Goal: Task Accomplishment & Management: Manage account settings

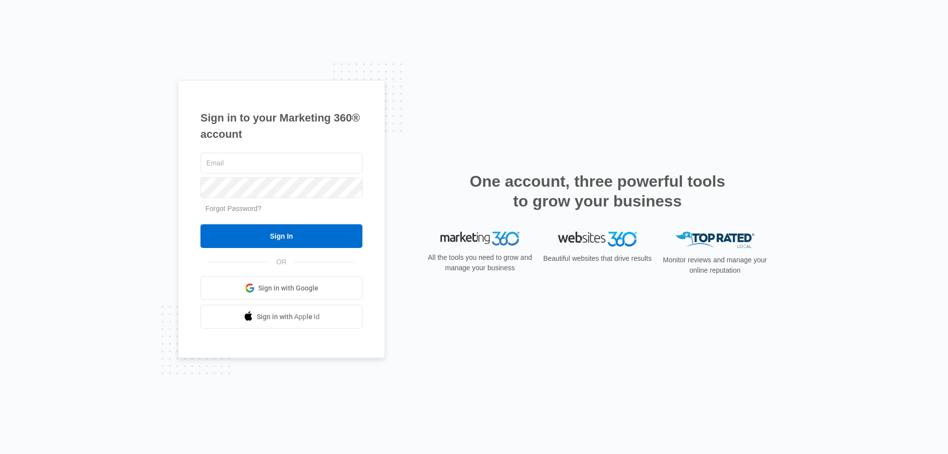
click at [253, 159] on input "text" at bounding box center [281, 163] width 162 height 21
type input "[EMAIL_ADDRESS][DOMAIN_NAME]"
click at [200, 224] on input "Sign In" at bounding box center [281, 236] width 162 height 24
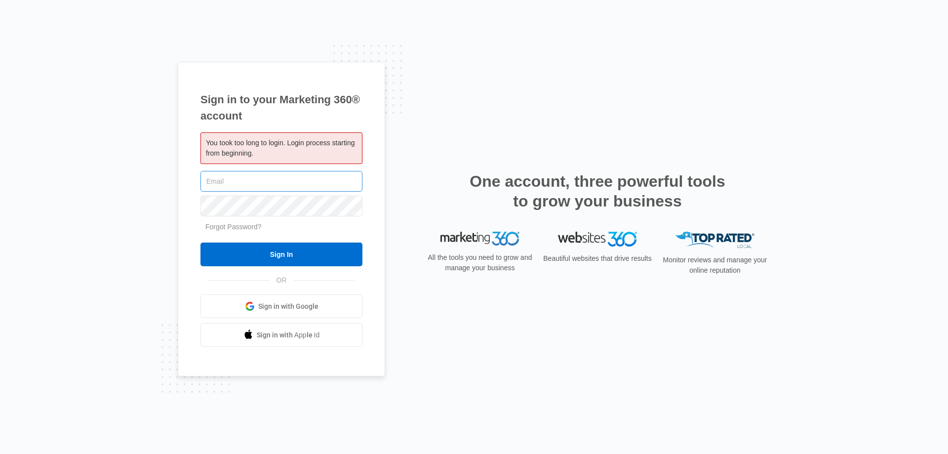
click at [293, 184] on input "text" at bounding box center [281, 181] width 162 height 21
type input "[EMAIL_ADDRESS][DOMAIN_NAME]"
click at [200, 242] on input "Sign In" at bounding box center [281, 254] width 162 height 24
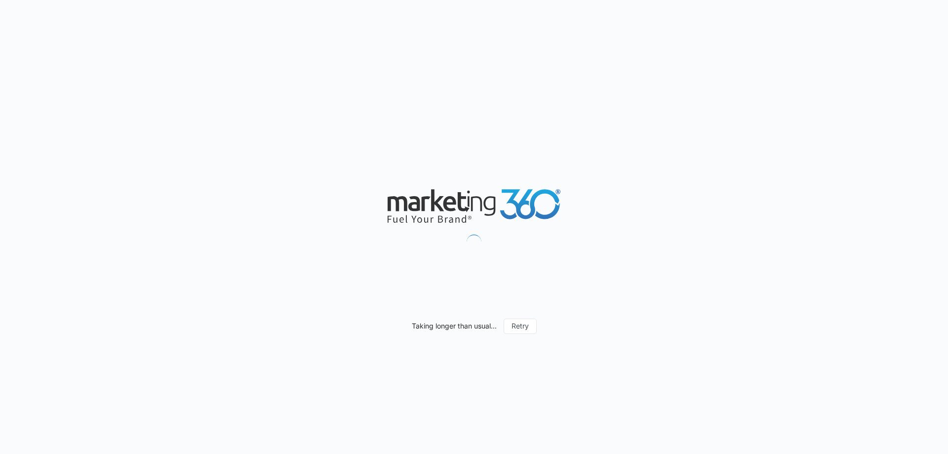
click at [548, 101] on div "Taking longer than usual... Retry" at bounding box center [474, 227] width 948 height 454
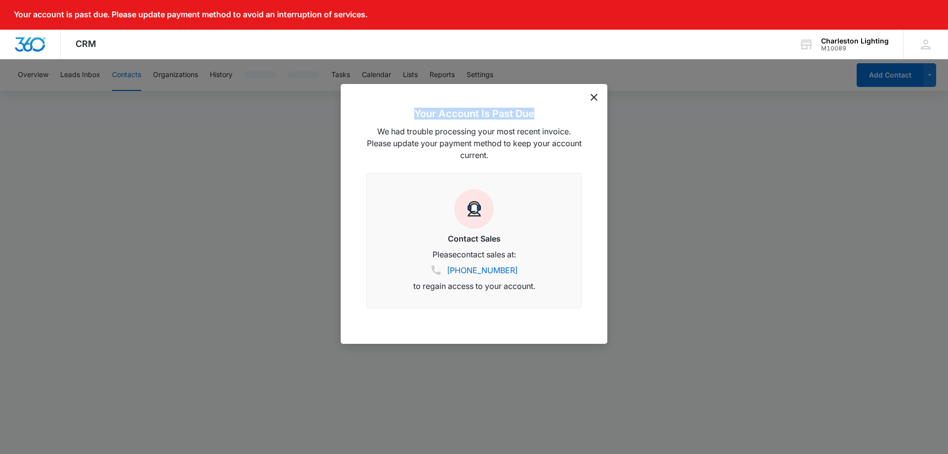
click at [596, 95] on div "Your Account Is Past Due We had trouble processing your most recent invoice. Pl…" at bounding box center [474, 214] width 267 height 260
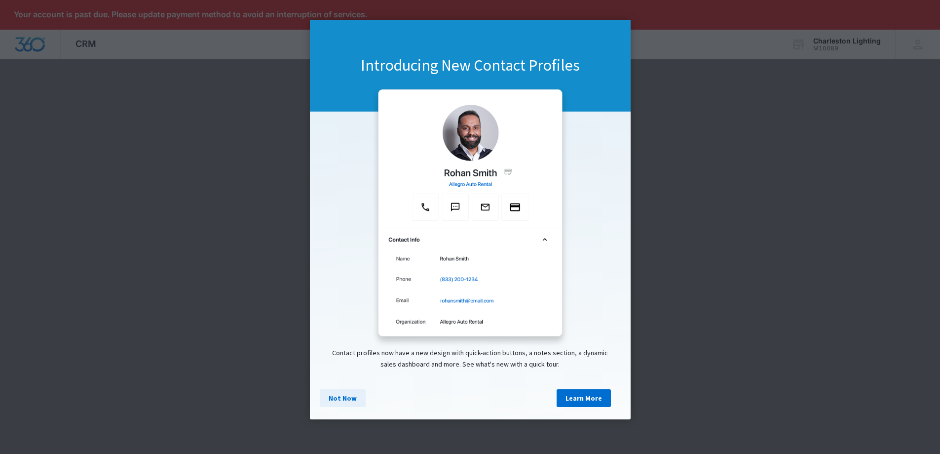
click at [324, 404] on link "Not Now" at bounding box center [343, 398] width 46 height 18
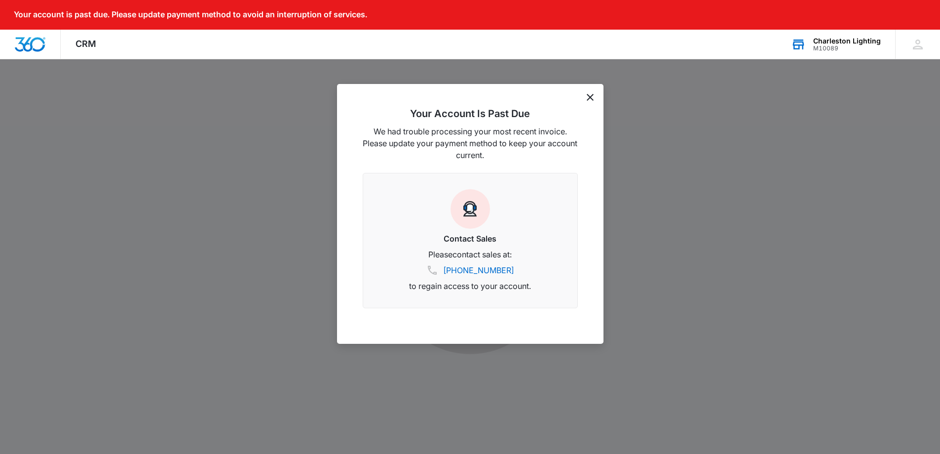
click at [826, 43] on div "Charleston Lighting" at bounding box center [847, 41] width 68 height 8
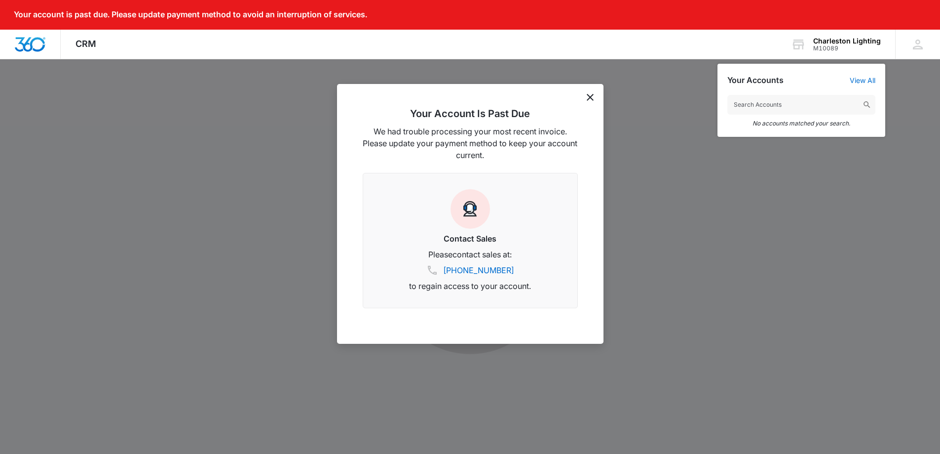
click at [694, 80] on div at bounding box center [470, 227] width 940 height 454
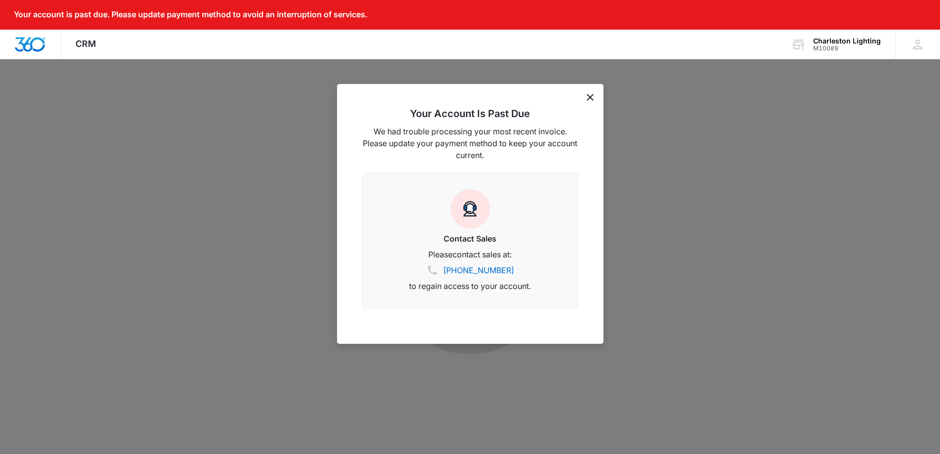
click at [591, 96] on icon "dismiss this dialog" at bounding box center [590, 97] width 7 height 7
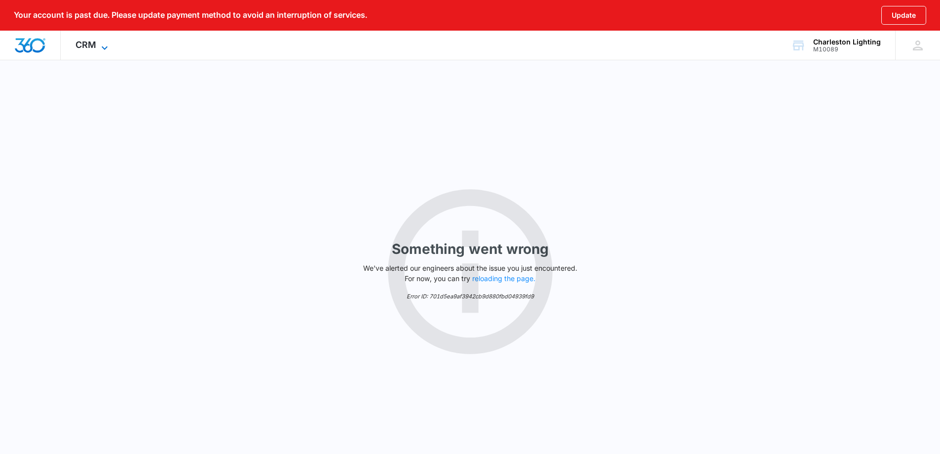
click at [91, 47] on span "CRM" at bounding box center [86, 44] width 21 height 10
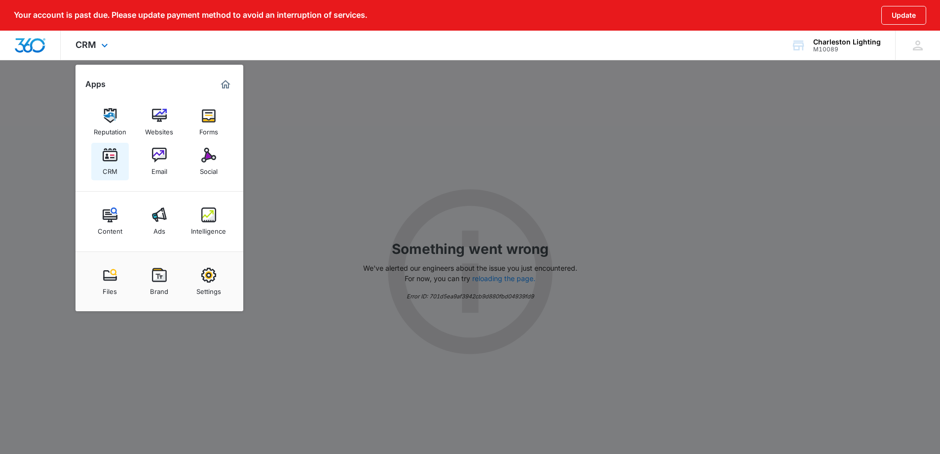
click at [114, 158] on img at bounding box center [110, 155] width 15 height 15
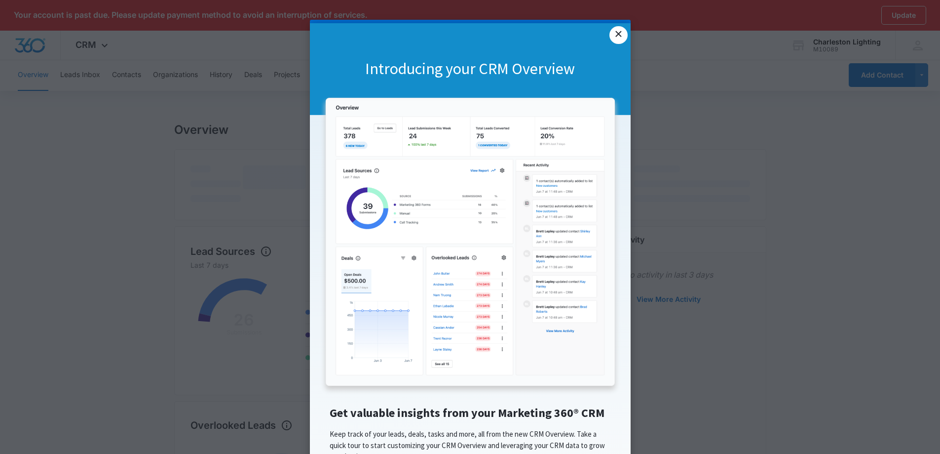
click at [614, 35] on link "×" at bounding box center [619, 35] width 18 height 18
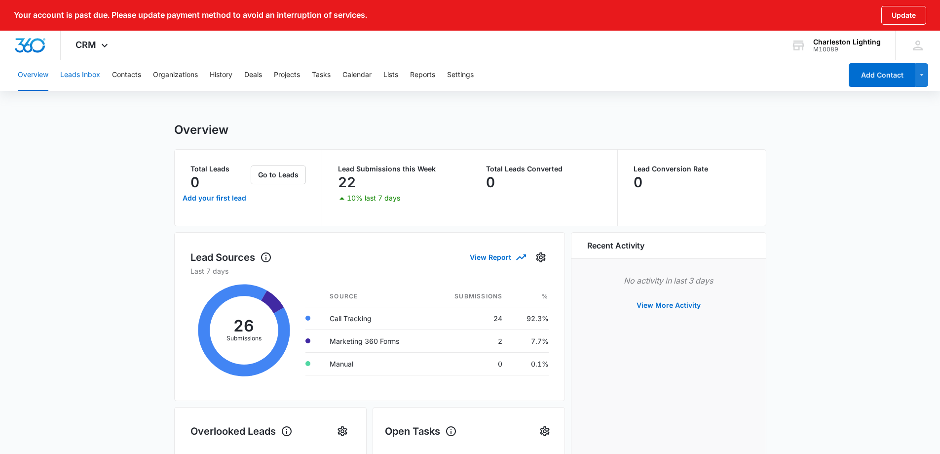
click at [84, 76] on button "Leads Inbox" at bounding box center [80, 75] width 40 height 32
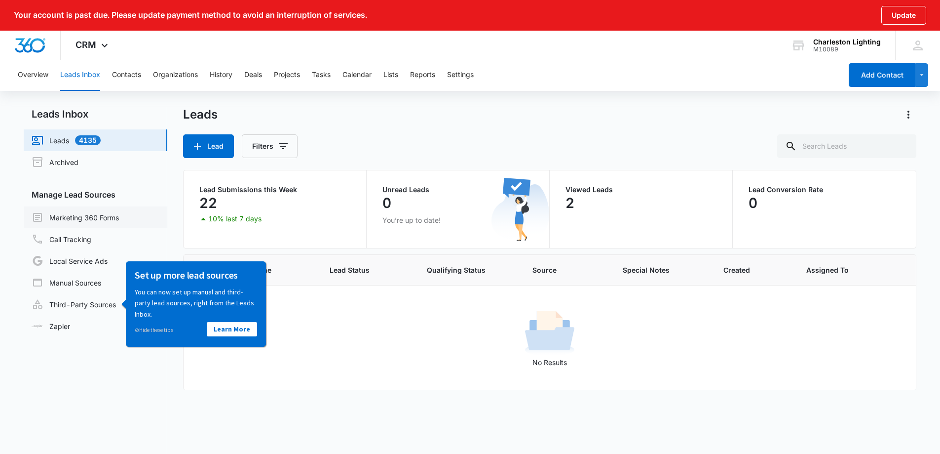
click at [88, 222] on link "Marketing 360 Forms" at bounding box center [75, 217] width 87 height 12
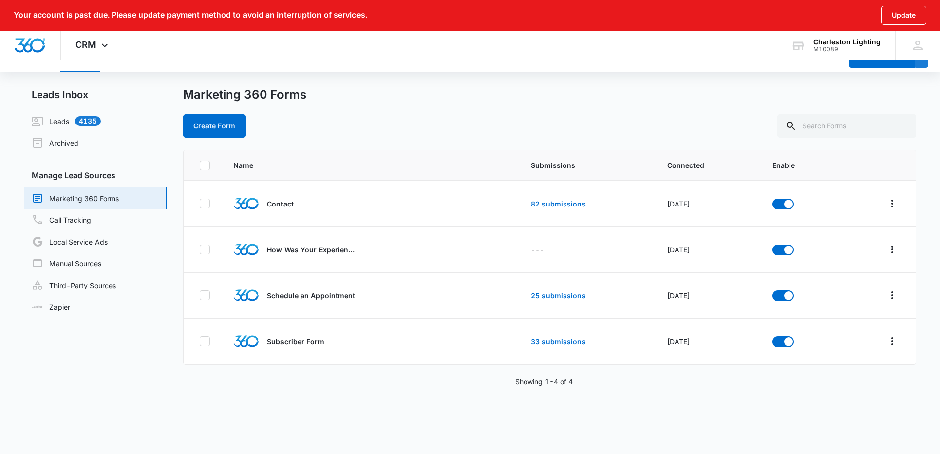
scroll to position [28, 0]
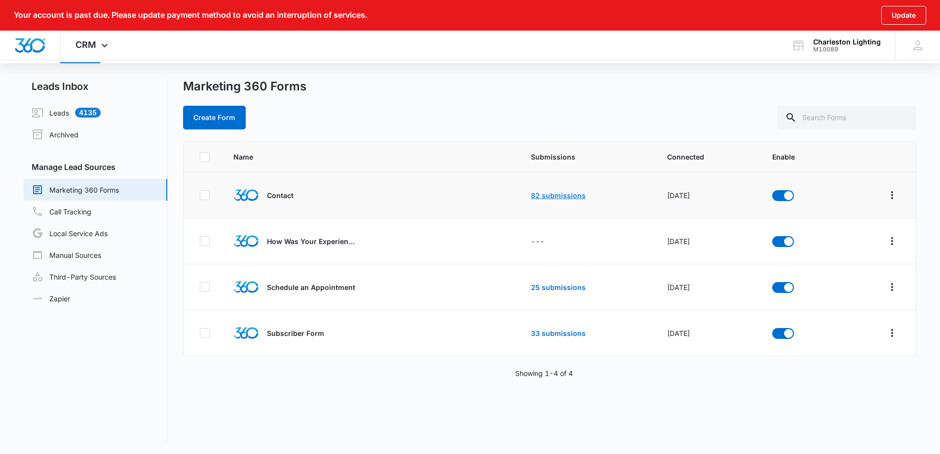
click at [533, 196] on link "82 submissions" at bounding box center [558, 195] width 55 height 8
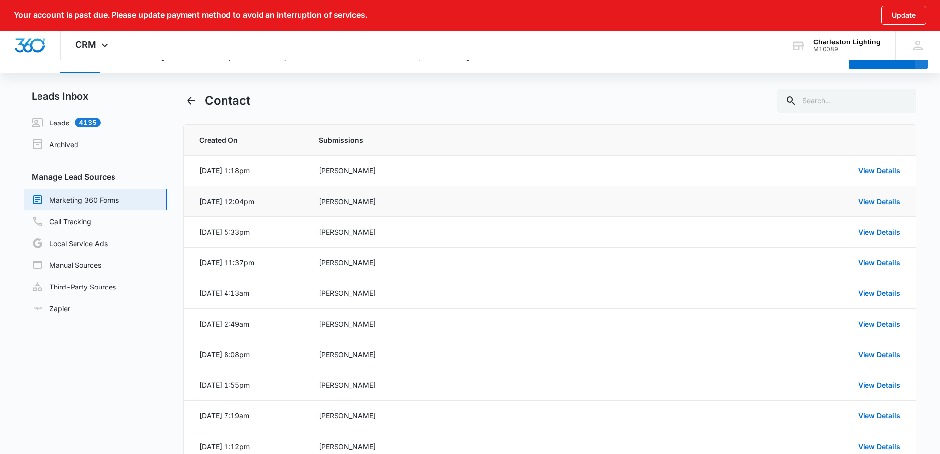
scroll to position [49, 0]
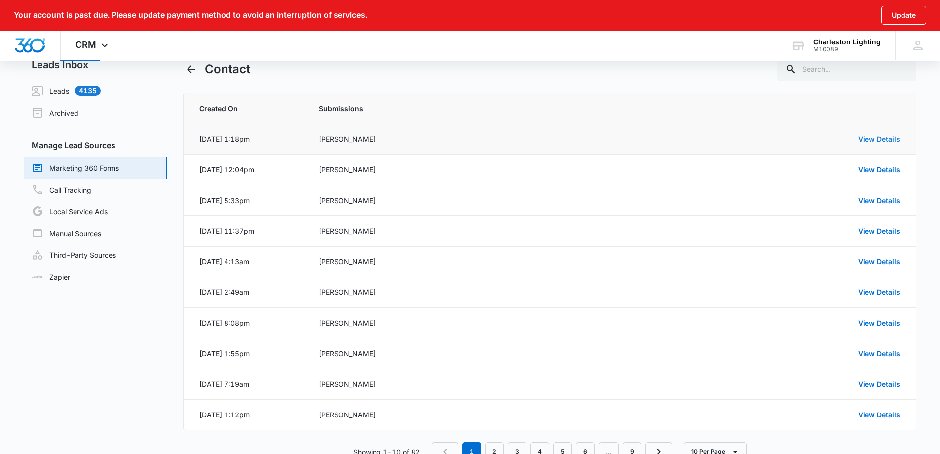
click at [868, 142] on link "View Details" at bounding box center [879, 139] width 42 height 8
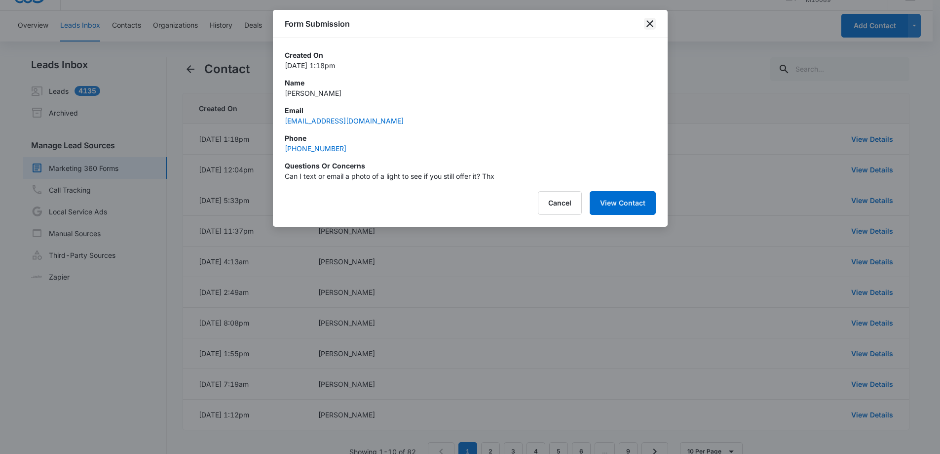
click at [648, 21] on icon "close" at bounding box center [650, 24] width 12 height 12
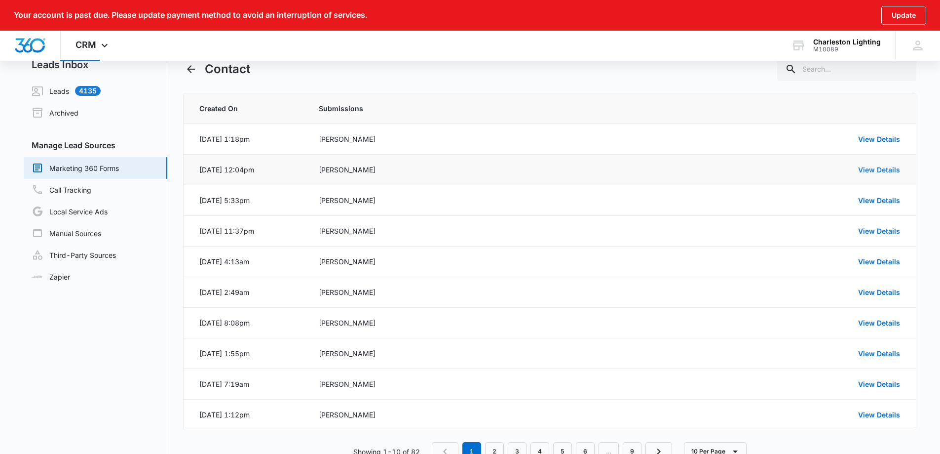
click at [867, 167] on link "View Details" at bounding box center [879, 169] width 42 height 8
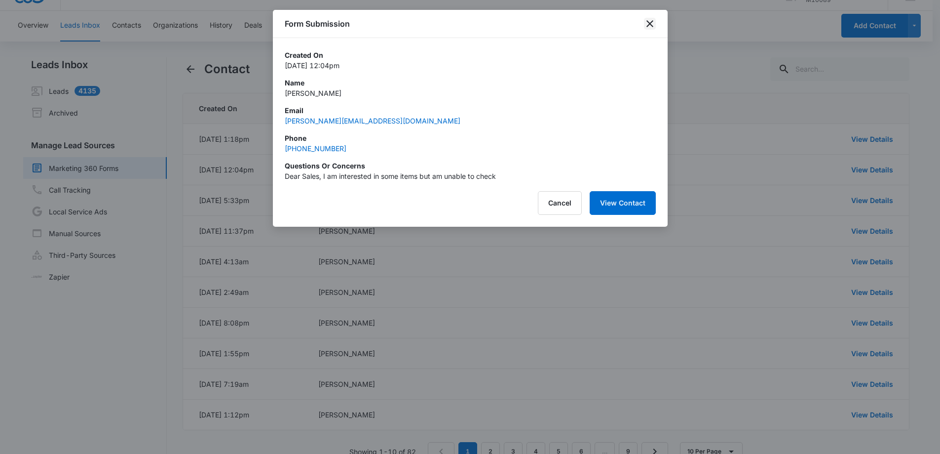
click at [651, 23] on icon "close" at bounding box center [650, 24] width 12 height 12
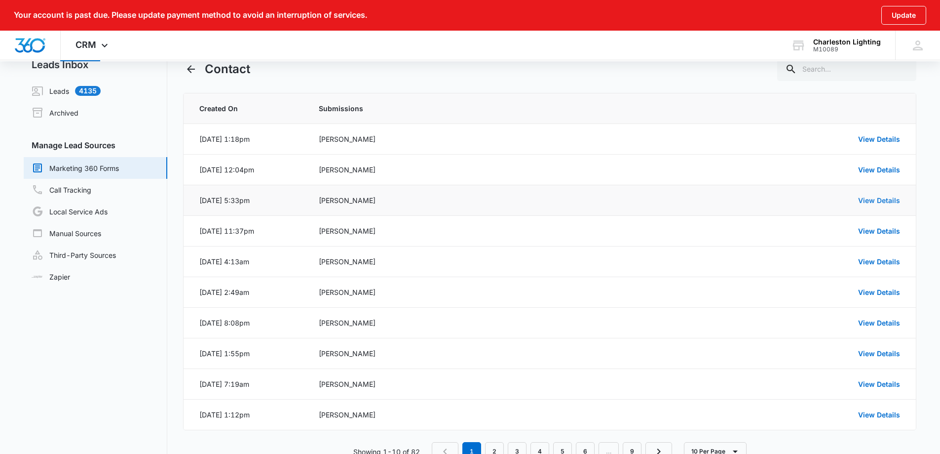
click at [874, 202] on link "View Details" at bounding box center [879, 200] width 42 height 8
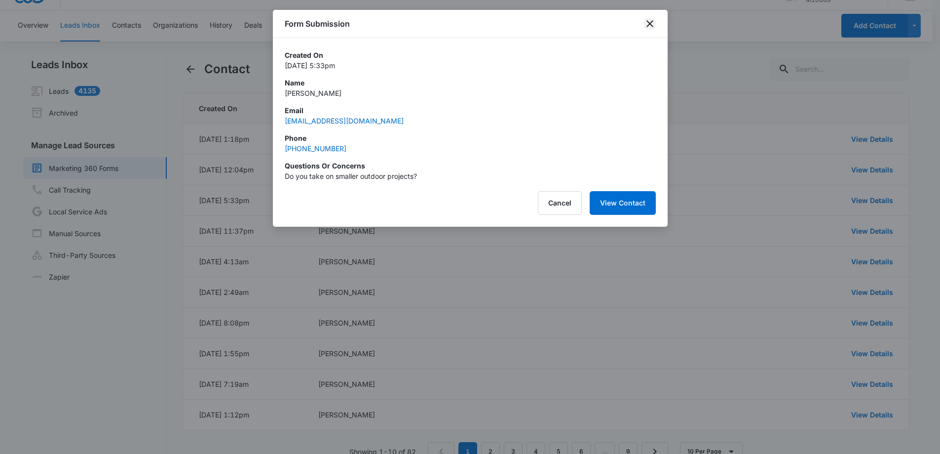
click at [646, 24] on icon "close" at bounding box center [650, 24] width 12 height 12
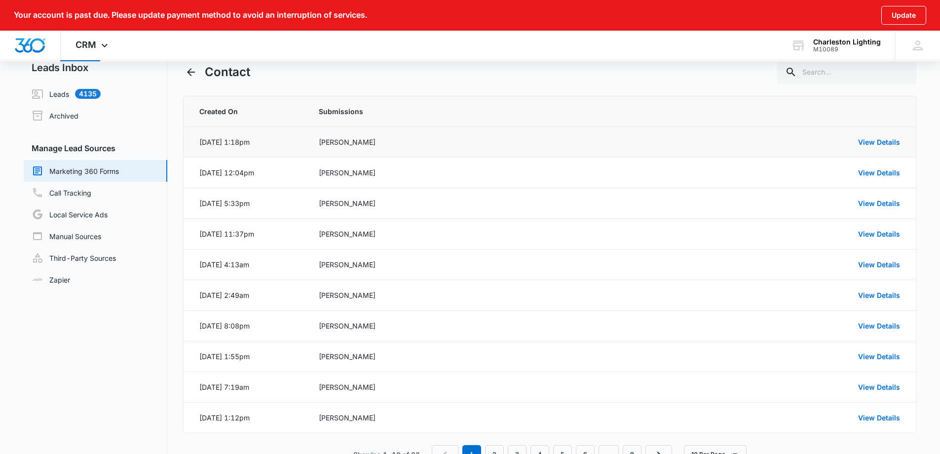
scroll to position [0, 0]
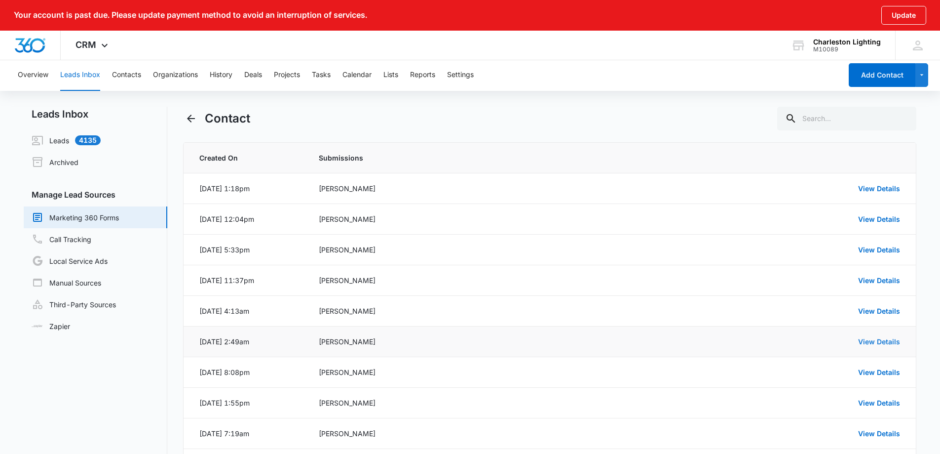
click at [891, 344] on link "View Details" at bounding box center [879, 341] width 42 height 8
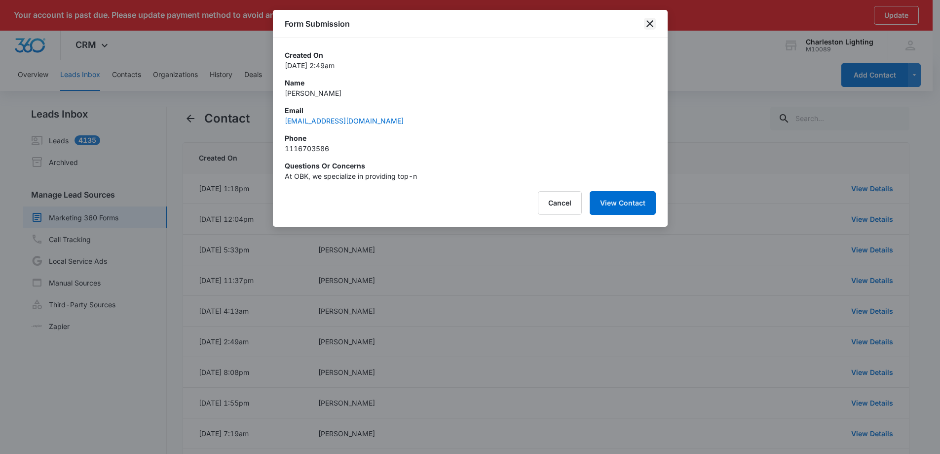
click at [647, 25] on icon "close" at bounding box center [650, 24] width 12 height 12
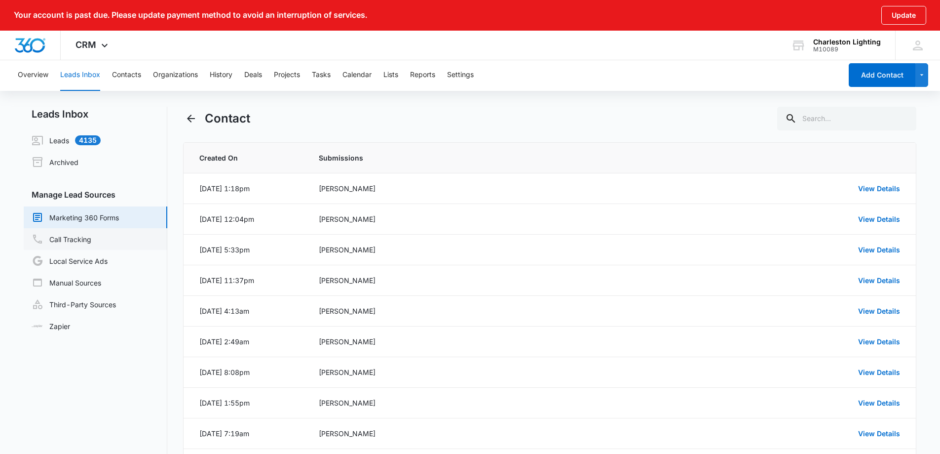
click at [91, 241] on link "Call Tracking" at bounding box center [62, 239] width 60 height 12
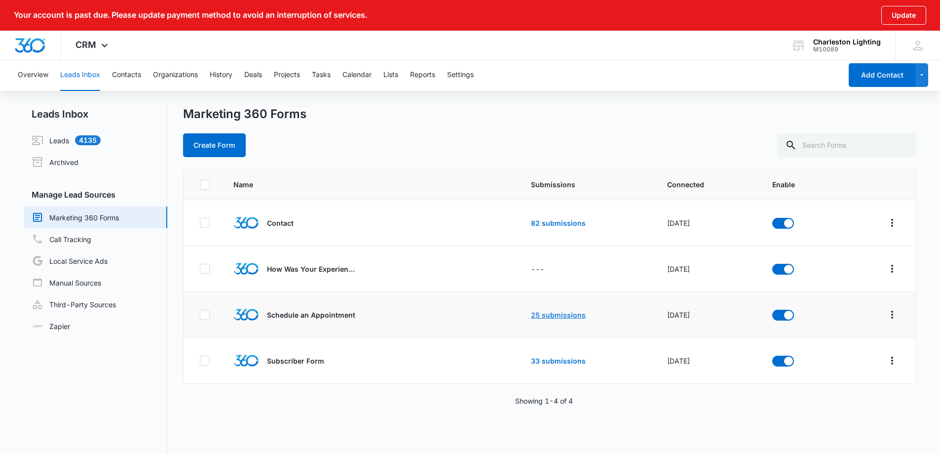
click at [531, 311] on link "25 submissions" at bounding box center [558, 314] width 55 height 8
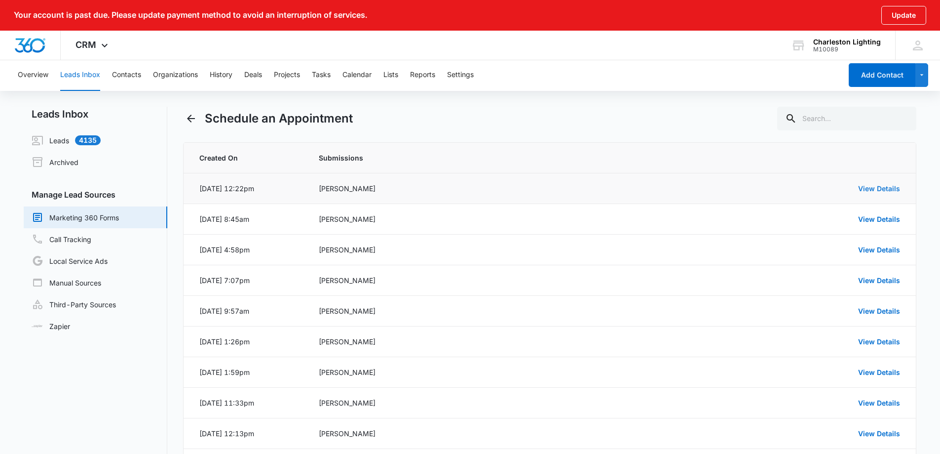
click at [875, 187] on link "View Details" at bounding box center [879, 188] width 42 height 8
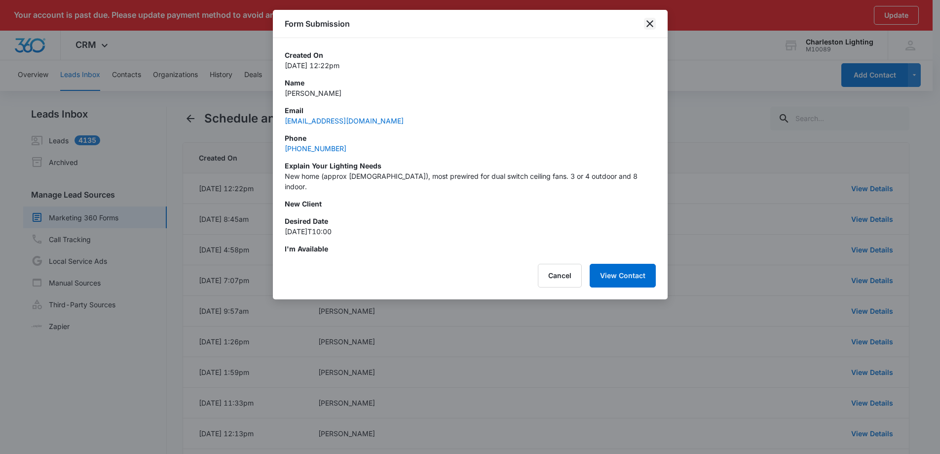
click at [650, 22] on icon "close" at bounding box center [650, 24] width 12 height 12
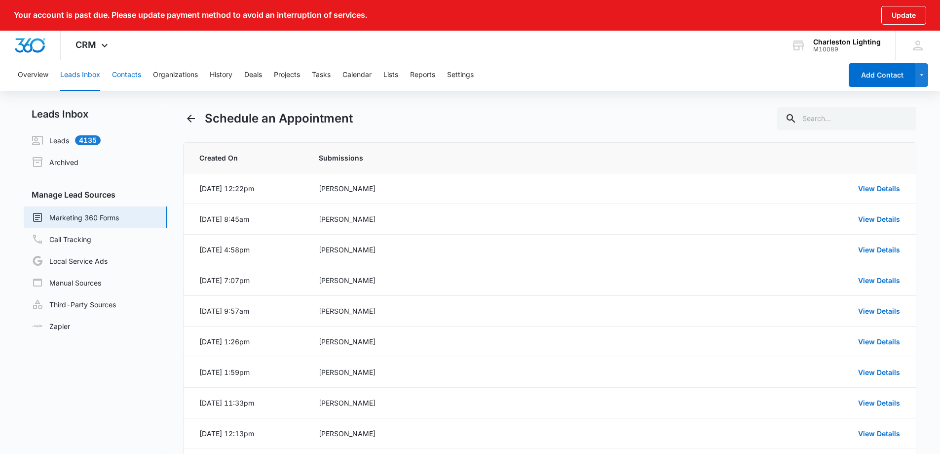
click at [139, 73] on button "Contacts" at bounding box center [126, 75] width 29 height 32
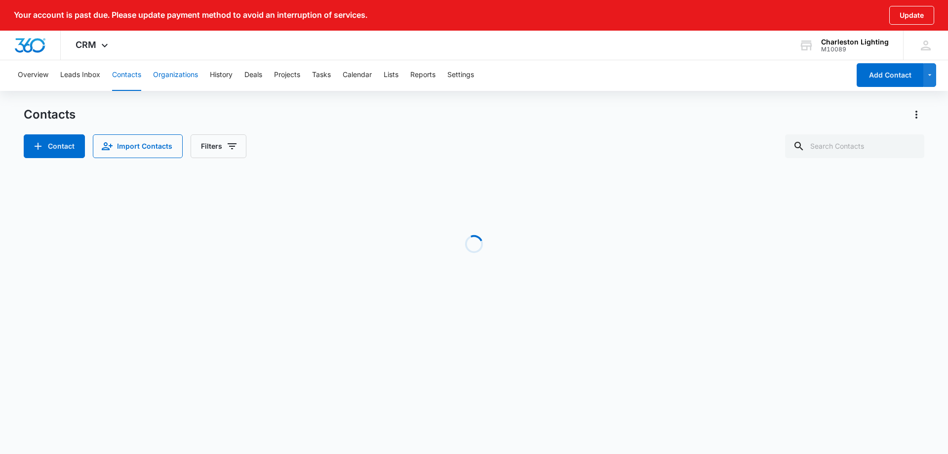
click at [167, 73] on button "Organizations" at bounding box center [175, 75] width 45 height 32
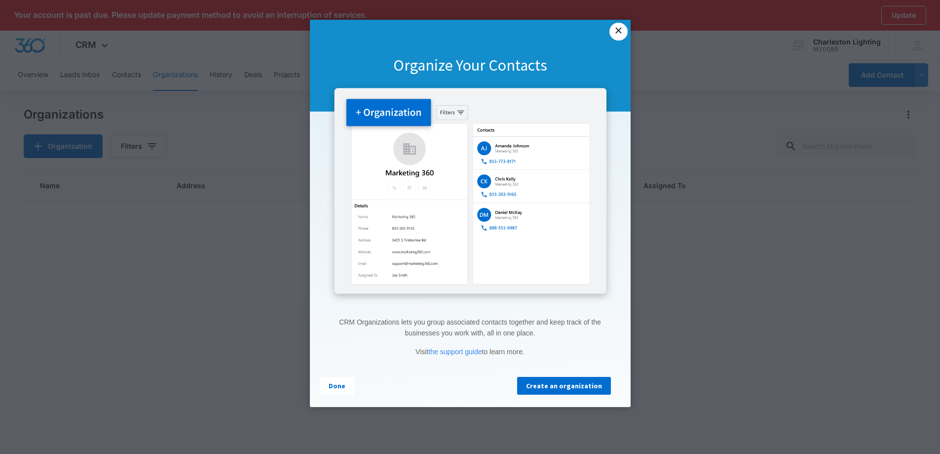
click at [619, 33] on link "×" at bounding box center [619, 32] width 18 height 18
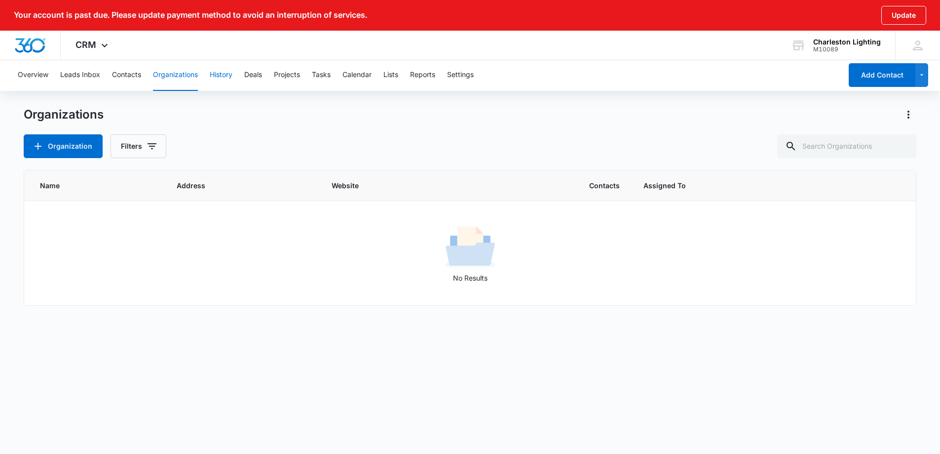
click at [229, 72] on button "History" at bounding box center [221, 75] width 23 height 32
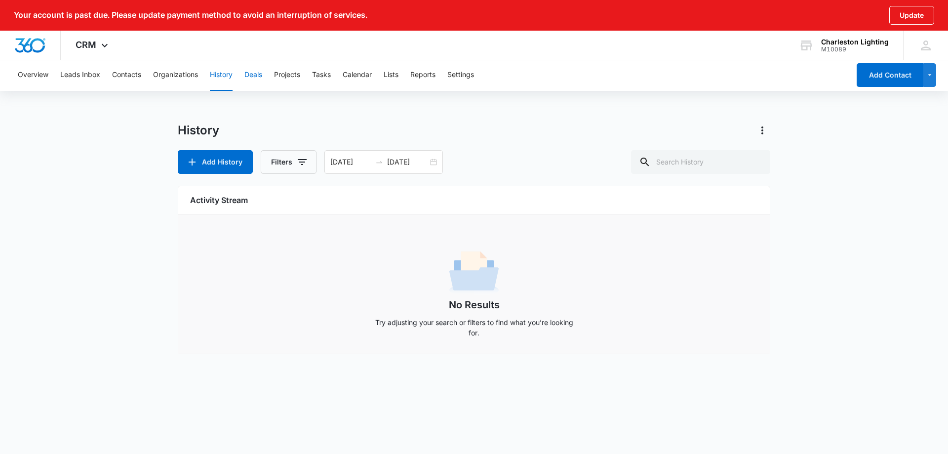
click at [261, 75] on button "Deals" at bounding box center [253, 75] width 18 height 32
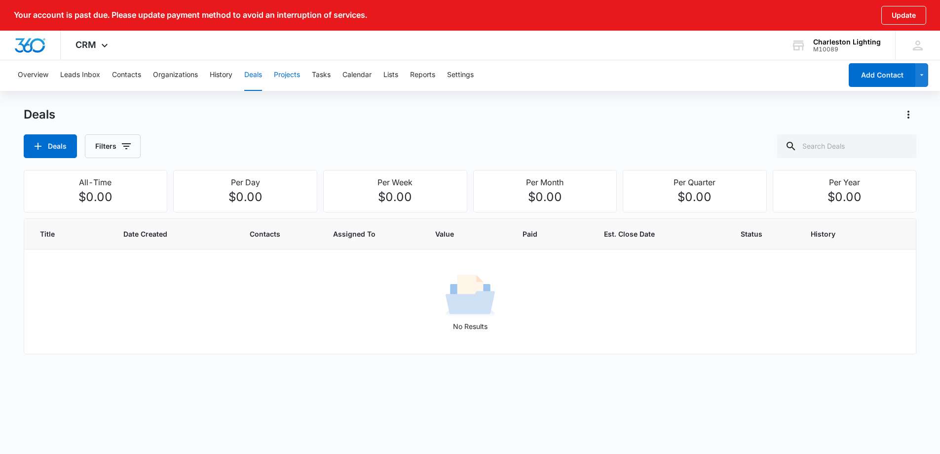
click at [298, 77] on button "Projects" at bounding box center [287, 75] width 26 height 32
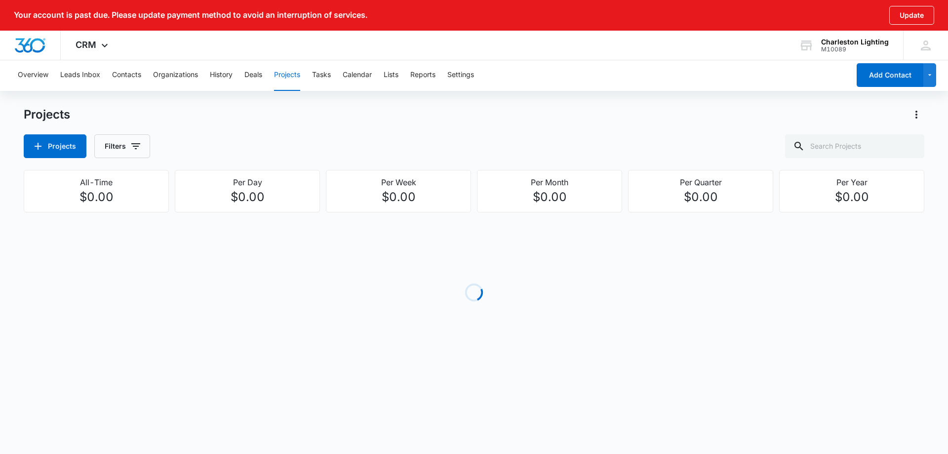
click at [335, 73] on div "Overview Leads Inbox Contacts Organizations History Deals Projects Tasks Calend…" at bounding box center [431, 75] width 838 height 32
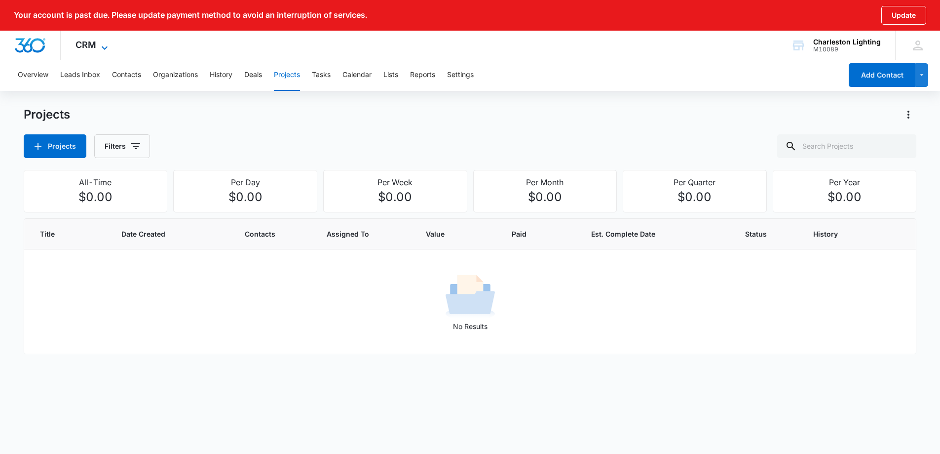
click at [102, 47] on icon at bounding box center [105, 48] width 12 height 12
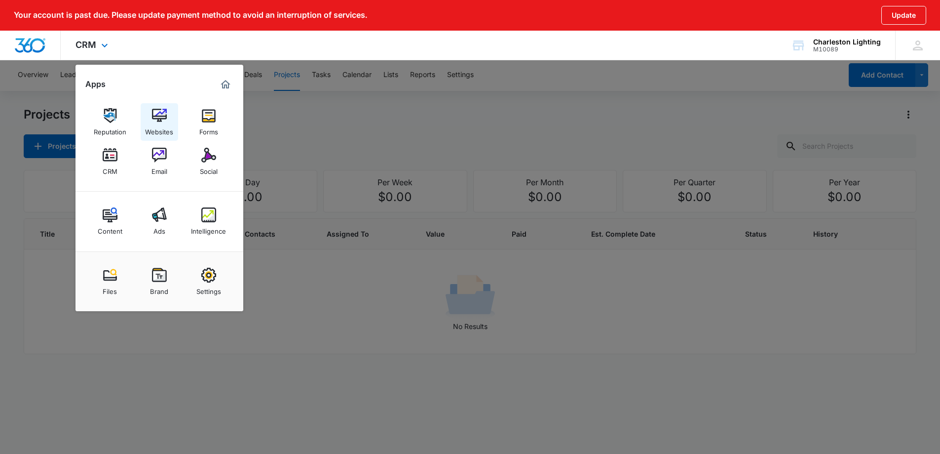
click at [165, 109] on img at bounding box center [159, 115] width 15 height 15
